Goal: Check status

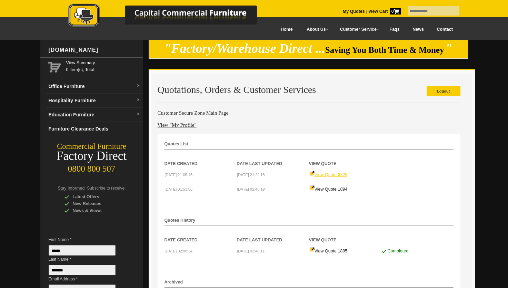
click at [327, 172] on link "View Quote 6329" at bounding box center [328, 174] width 38 height 5
